Goal: Transaction & Acquisition: Obtain resource

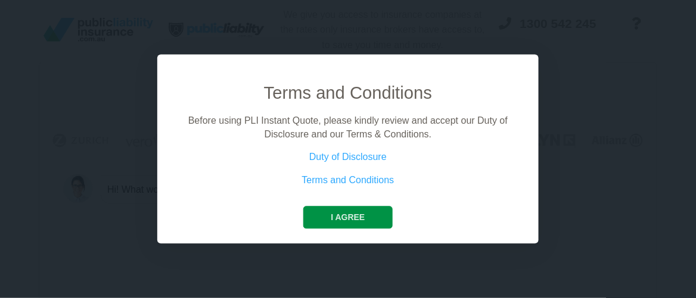
click at [371, 216] on button "I agree" at bounding box center [347, 218] width 89 height 23
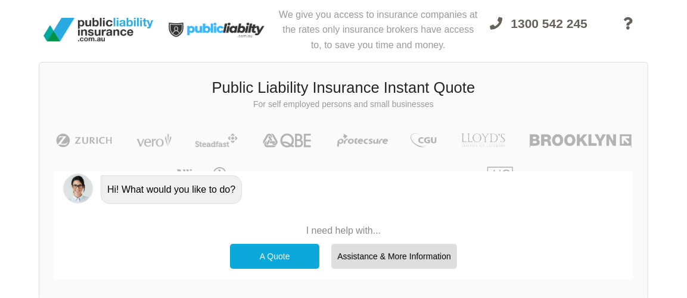
click at [288, 256] on div "A Quote" at bounding box center [274, 256] width 89 height 25
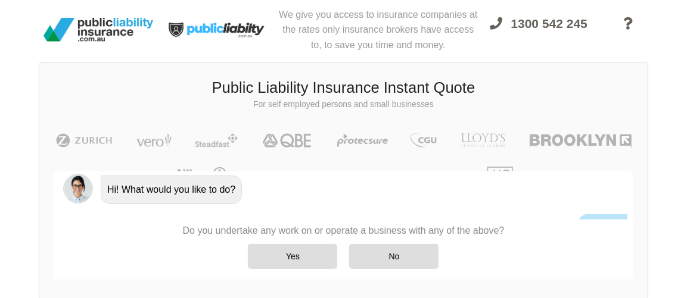
scroll to position [198, 0]
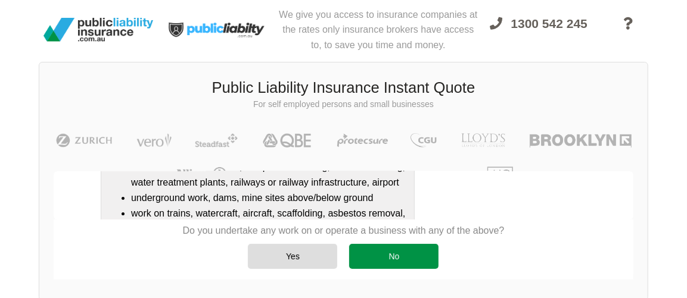
click at [404, 257] on div "No" at bounding box center [393, 256] width 89 height 25
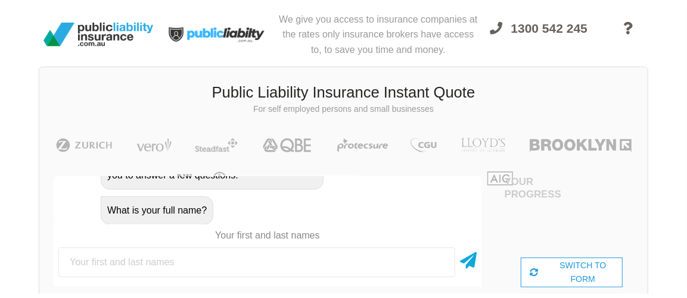
scroll to position [0, 0]
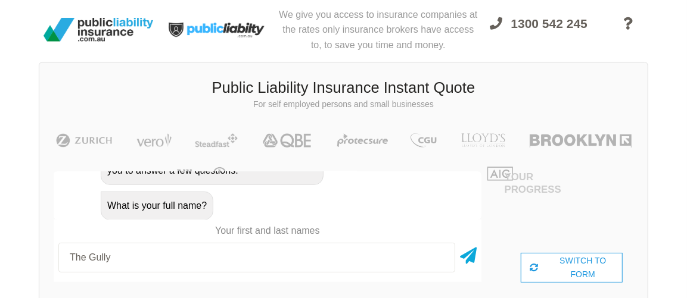
type input "The Gully"
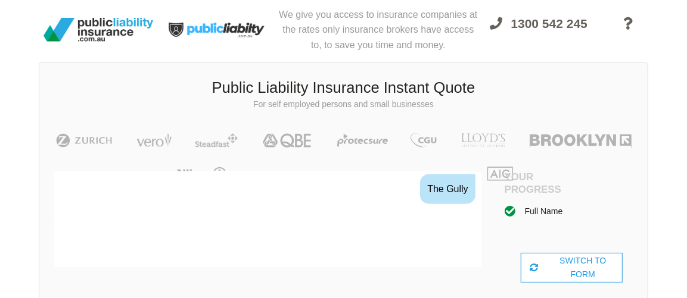
scroll to position [725, 0]
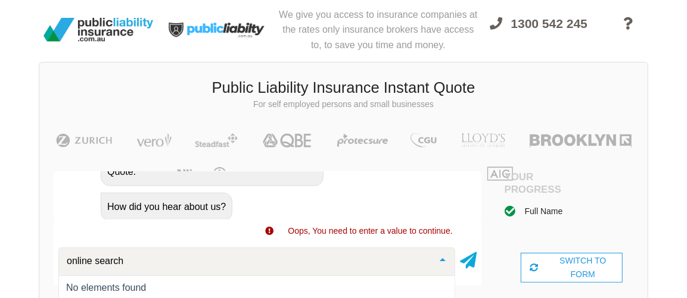
click at [135, 257] on input "online search" at bounding box center [247, 262] width 367 height 12
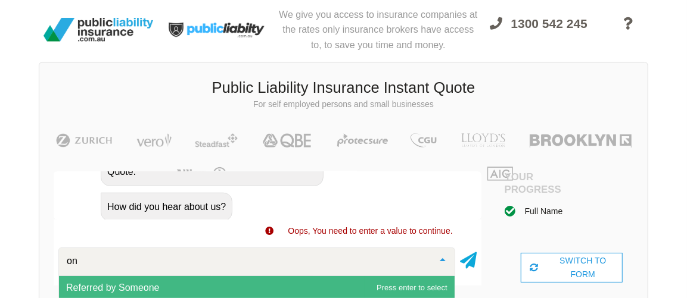
type input "o"
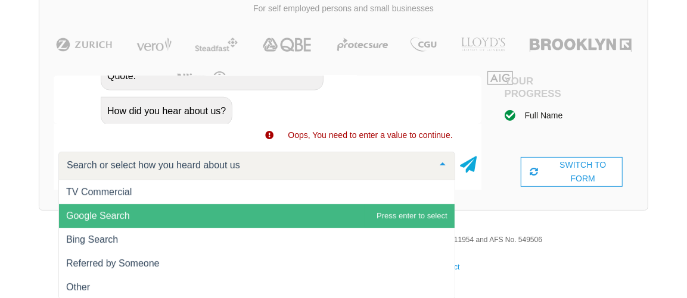
click at [163, 220] on span "Google Search" at bounding box center [256, 216] width 395 height 24
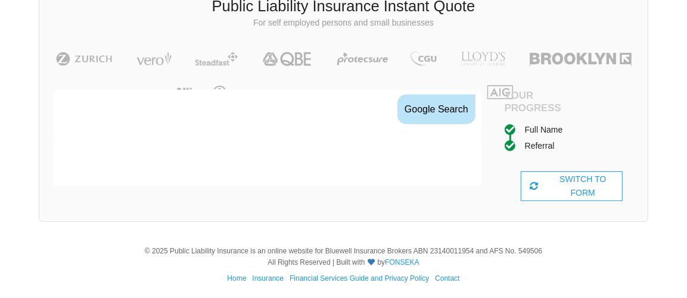
scroll to position [853, 0]
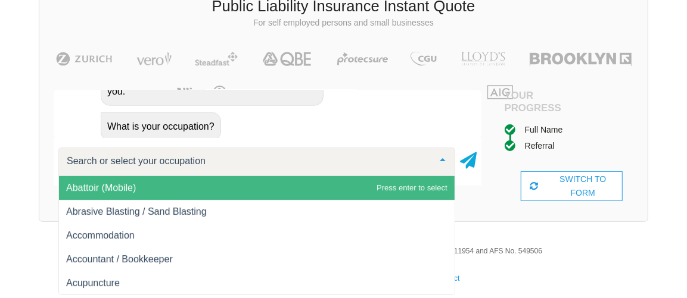
click at [137, 158] on input "text" at bounding box center [247, 161] width 367 height 12
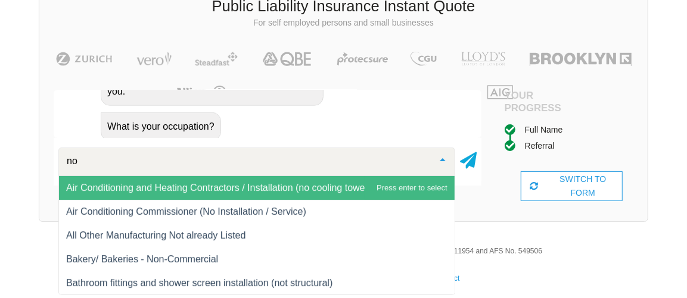
type input "n"
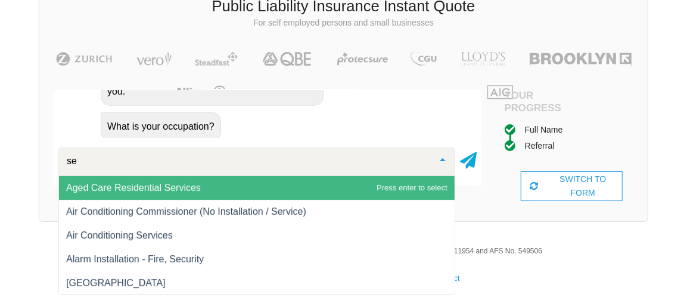
type input "s"
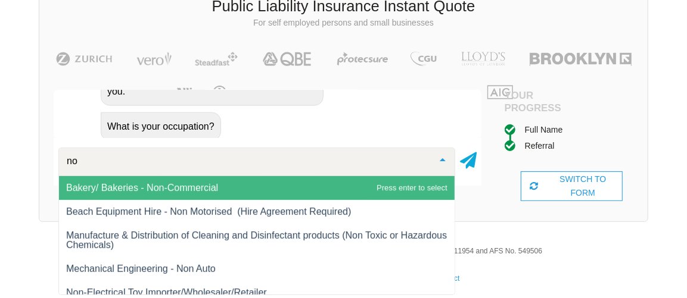
type input "n"
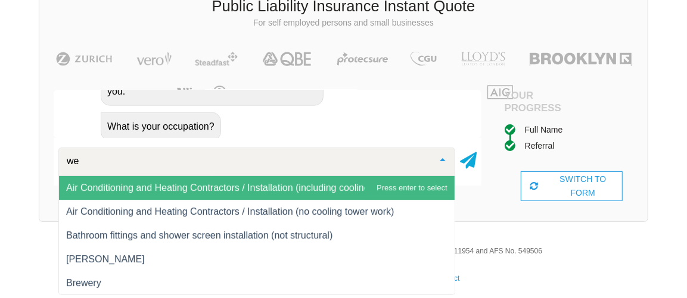
type input "w"
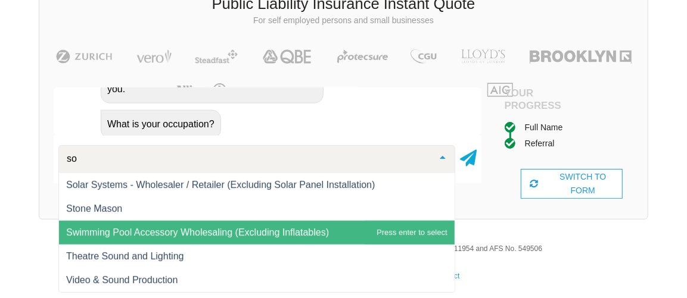
scroll to position [453, 0]
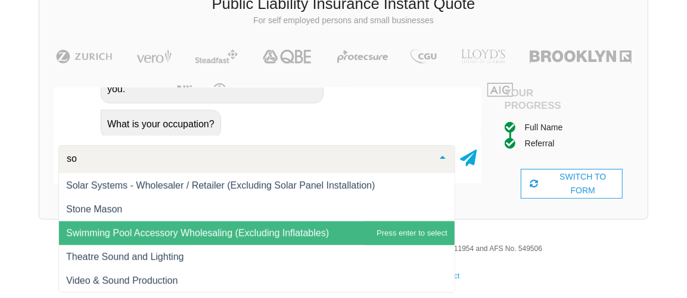
type input "soc"
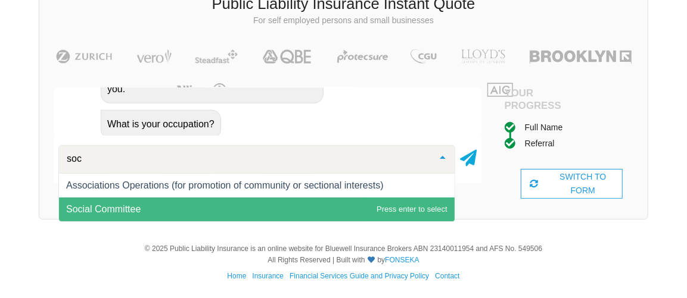
scroll to position [0, 0]
click at [219, 211] on span "Social Committee" at bounding box center [256, 210] width 395 height 24
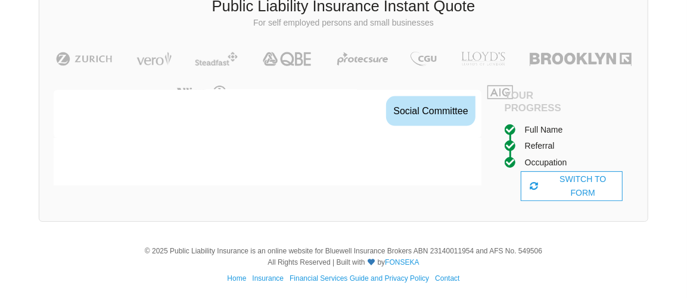
scroll to position [930, 0]
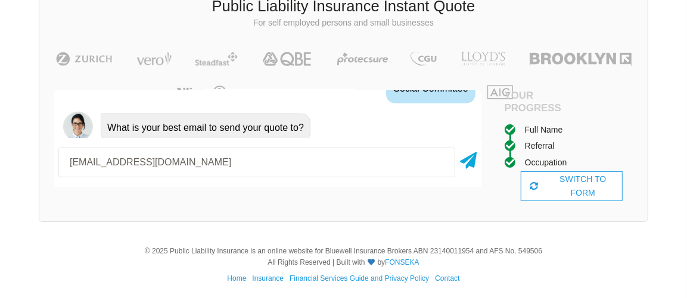
type input "[EMAIL_ADDRESS][DOMAIN_NAME]"
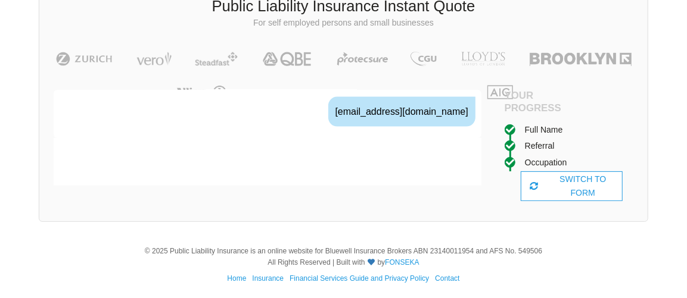
scroll to position [1008, 0]
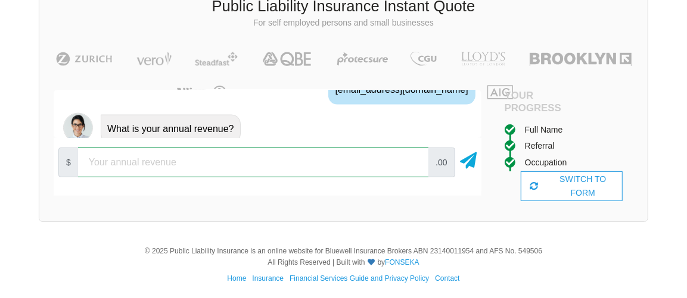
click at [257, 175] on input "number" at bounding box center [253, 163] width 350 height 30
type input "6000"
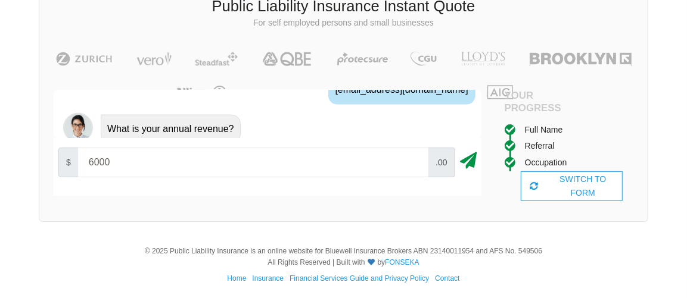
click at [473, 163] on icon at bounding box center [468, 158] width 17 height 21
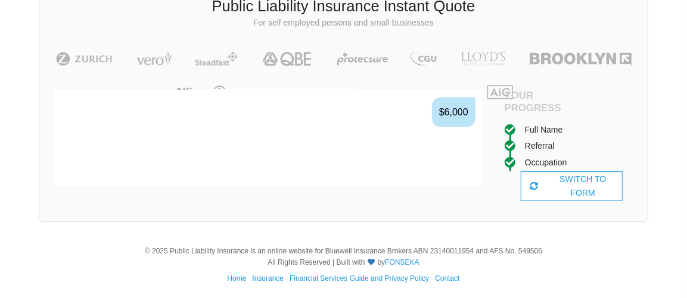
scroll to position [1085, 0]
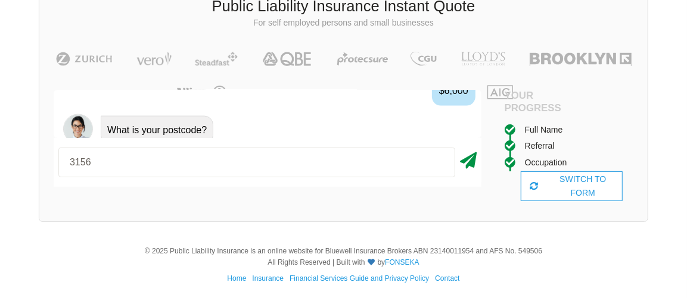
type input "3156"
click at [466, 162] on icon at bounding box center [468, 158] width 17 height 21
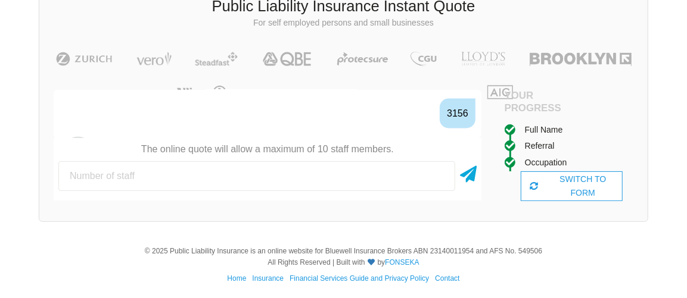
scroll to position [1163, 0]
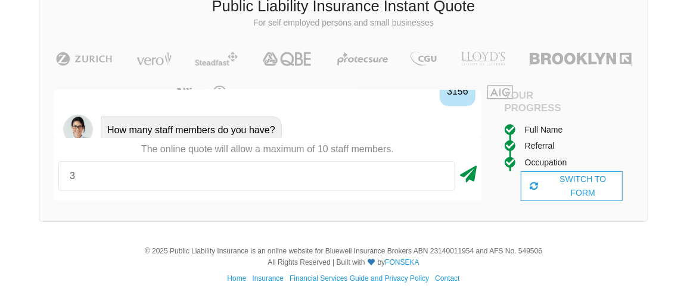
type input "3"
click at [474, 169] on icon at bounding box center [468, 171] width 17 height 21
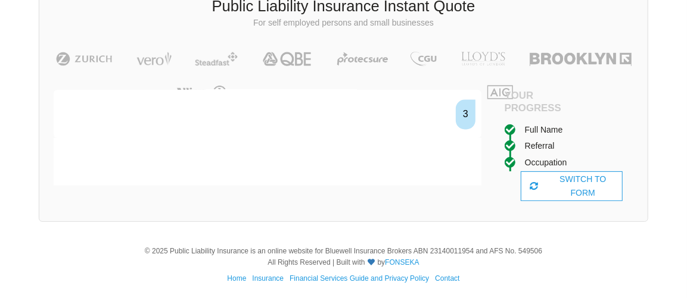
scroll to position [1256, 0]
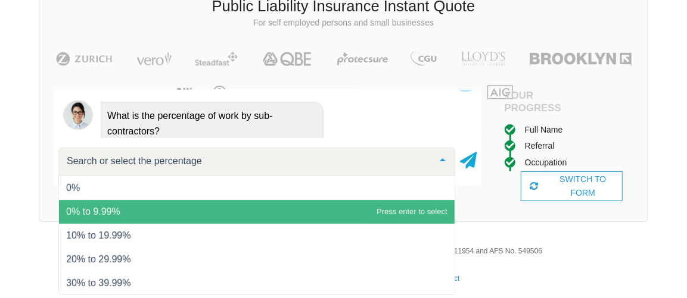
click at [76, 209] on span "0% to 9.99%" at bounding box center [93, 212] width 54 height 10
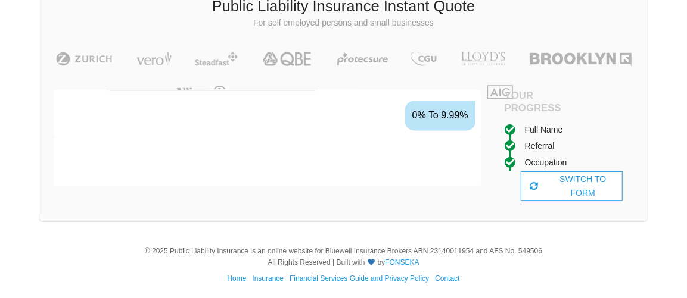
scroll to position [1334, 0]
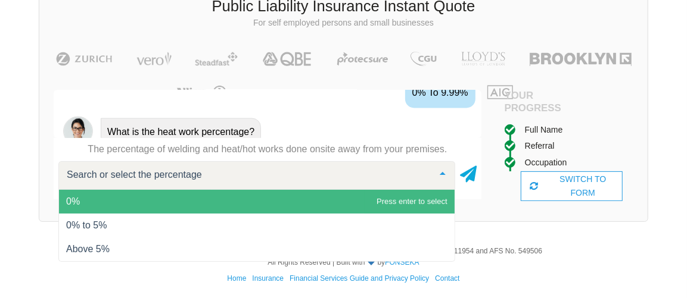
click at [412, 200] on span "0%" at bounding box center [256, 202] width 395 height 24
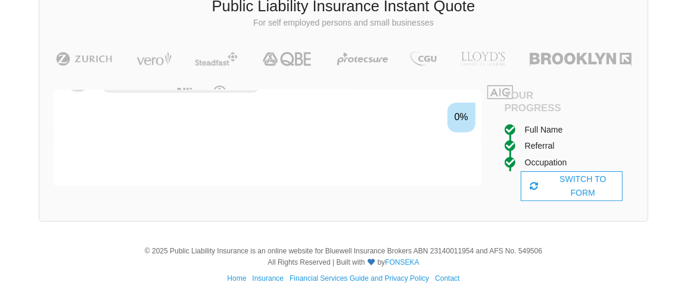
scroll to position [1412, 0]
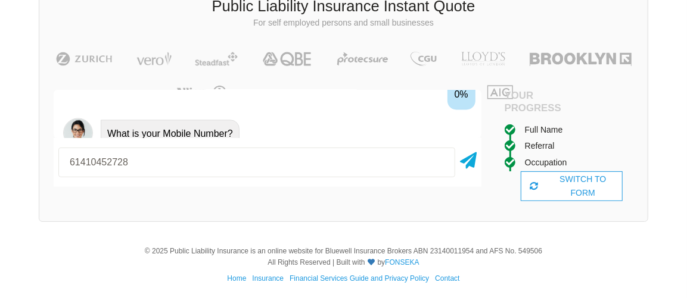
type input "[PHONE_NUMBER]"
click at [471, 163] on icon at bounding box center [468, 158] width 17 height 21
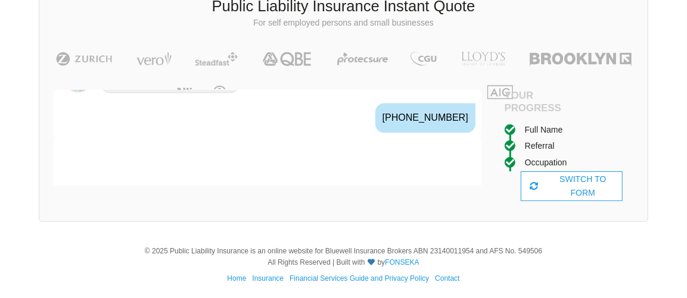
scroll to position [1489, 0]
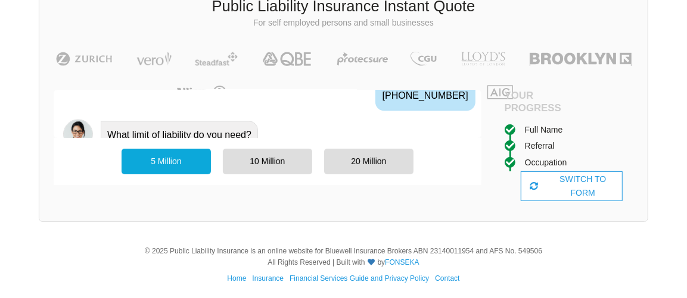
click at [164, 163] on div "5 Million" at bounding box center [166, 161] width 89 height 25
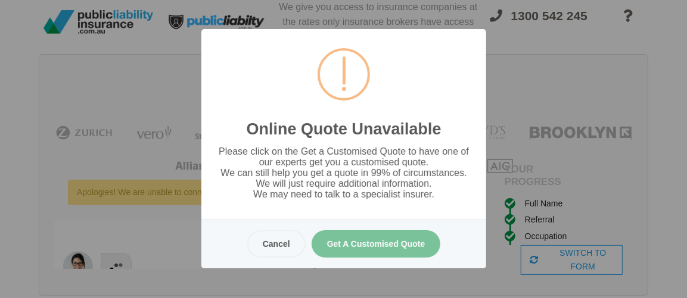
scroll to position [0, 0]
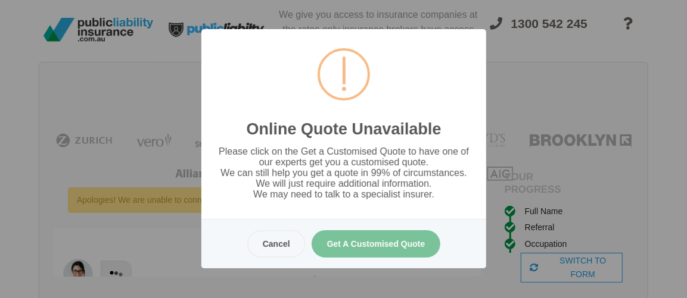
click at [352, 246] on button "Get A Customised Quote" at bounding box center [375, 244] width 129 height 27
